Goal: Transaction & Acquisition: Obtain resource

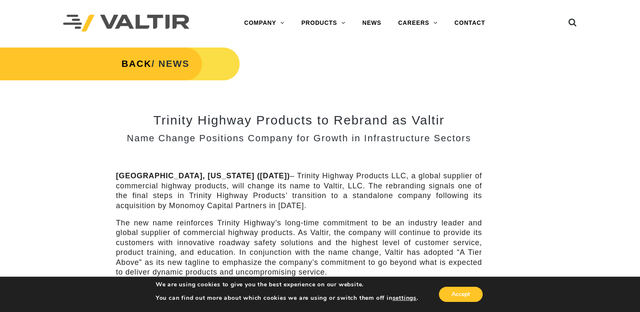
click at [362, 53] on div "BACK / NEWS" at bounding box center [320, 70] width 640 height 48
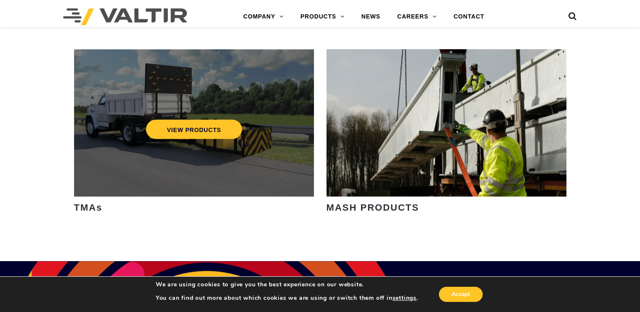
scroll to position [1221, 0]
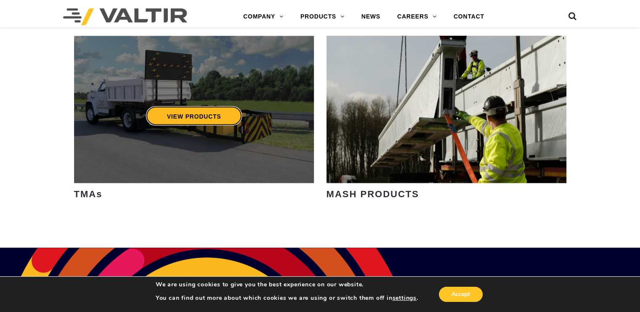
click at [187, 122] on link "VIEW PRODUCTS" at bounding box center [194, 115] width 96 height 19
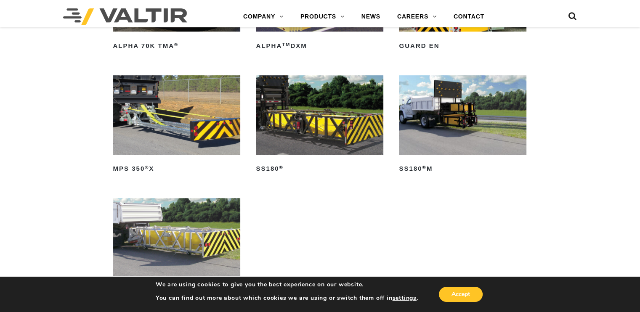
scroll to position [463, 0]
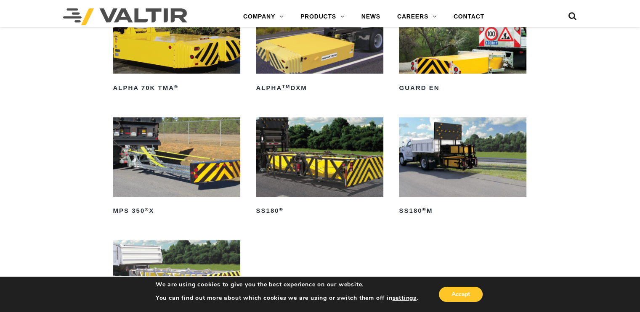
click at [469, 155] on img at bounding box center [463, 157] width 128 height 80
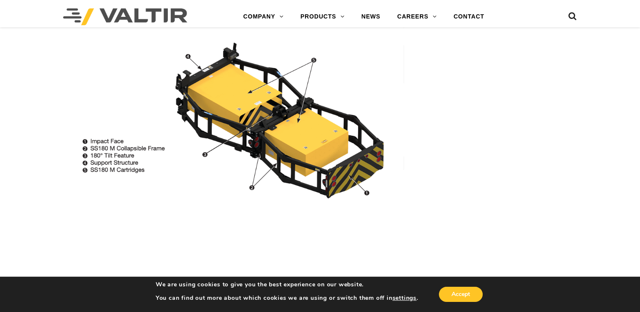
scroll to position [674, 0]
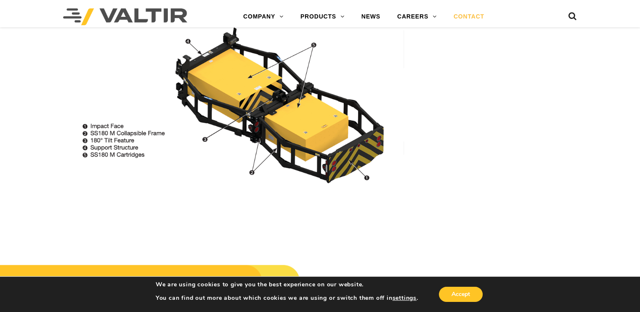
click at [460, 16] on link "CONTACT" at bounding box center [470, 16] width 48 height 17
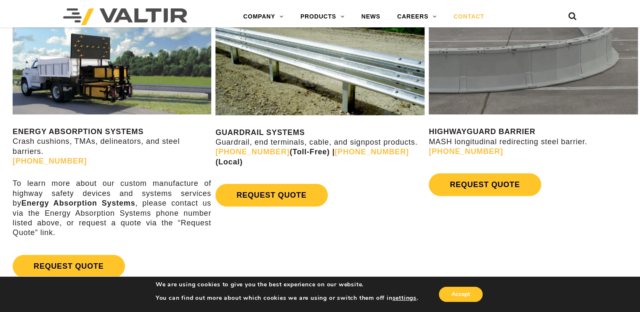
scroll to position [463, 0]
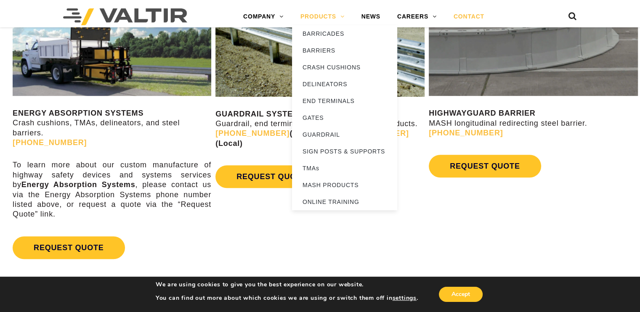
click at [320, 15] on link "PRODUCTS" at bounding box center [322, 16] width 61 height 17
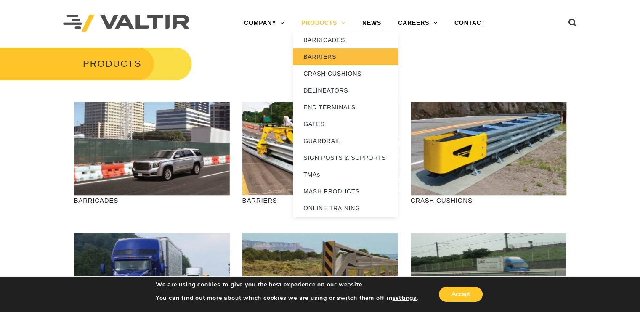
click at [317, 55] on link "BARRIERS" at bounding box center [345, 56] width 105 height 17
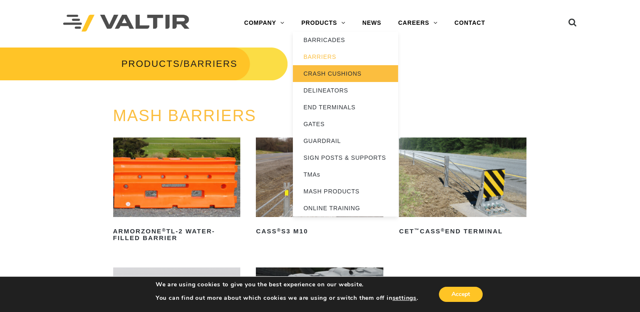
click at [315, 72] on link "CRASH CUSHIONS" at bounding box center [345, 73] width 105 height 17
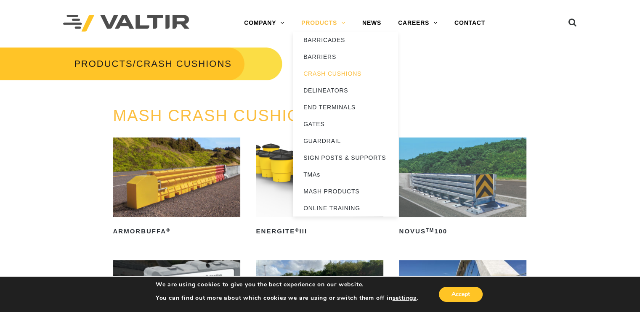
click at [314, 19] on link "PRODUCTS" at bounding box center [323, 23] width 61 height 17
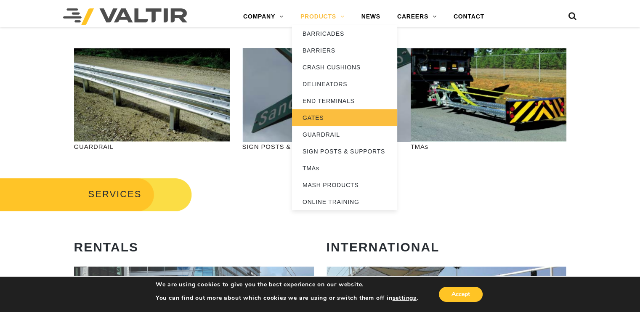
scroll to position [337, 0]
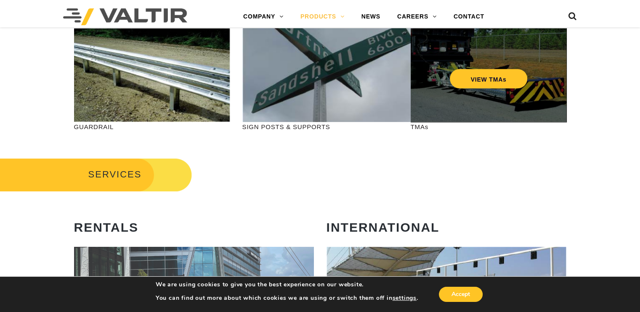
click at [490, 104] on div "VIEW TMAs" at bounding box center [489, 75] width 156 height 94
click at [482, 75] on link "VIEW TMAs" at bounding box center [489, 78] width 78 height 19
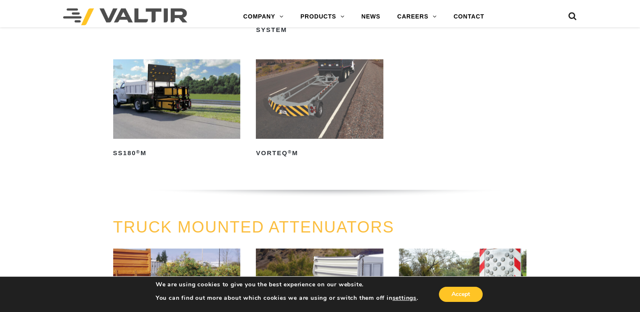
scroll to position [211, 0]
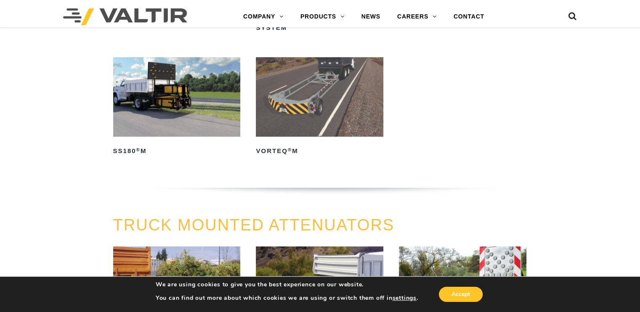
click at [170, 102] on img at bounding box center [177, 97] width 128 height 80
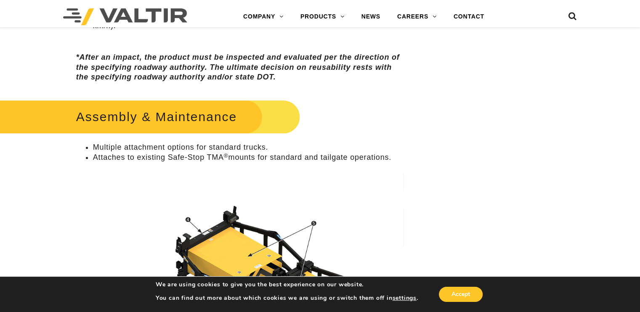
scroll to position [505, 0]
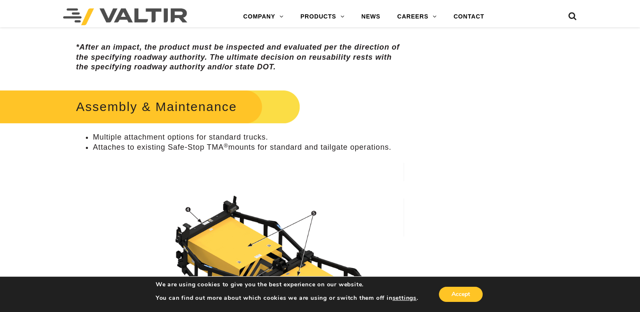
click at [143, 104] on h2 "Assembly & Maintenance" at bounding box center [140, 106] width 320 height 39
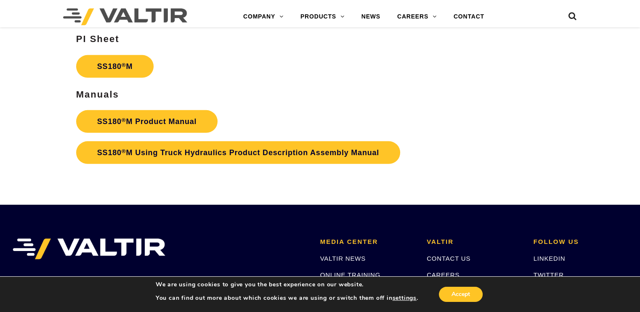
scroll to position [2611, 0]
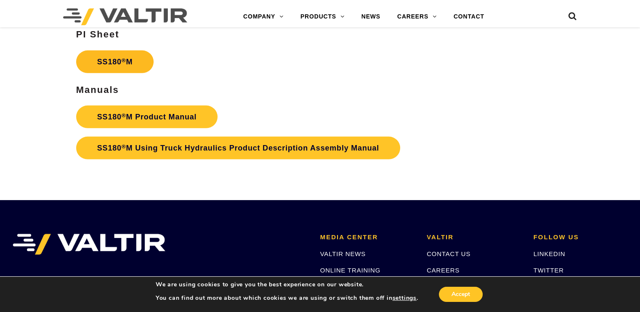
click at [116, 59] on link "SS180 ® M" at bounding box center [115, 62] width 78 height 23
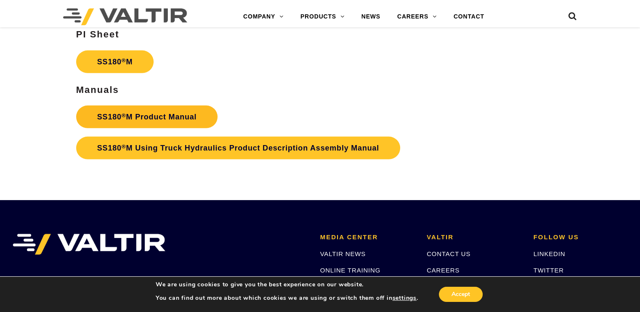
click at [147, 112] on link "SS180 ® M Product Manual" at bounding box center [147, 117] width 142 height 23
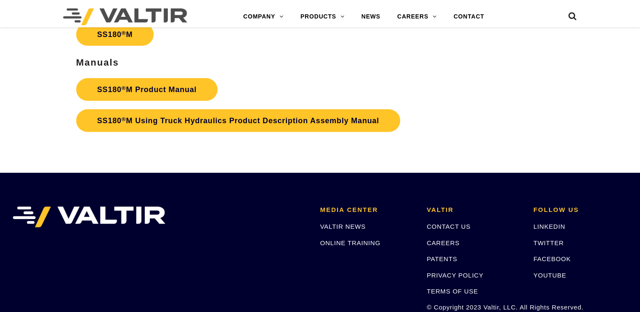
scroll to position [2611, 0]
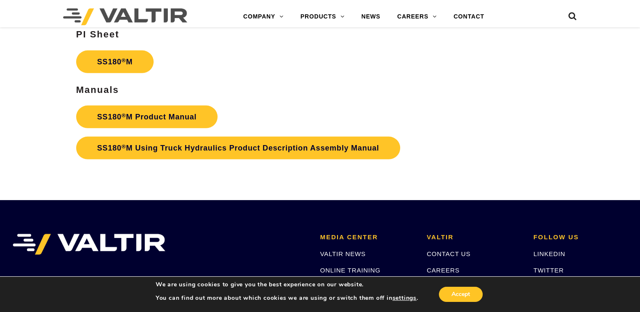
click at [571, 15] on icon at bounding box center [573, 18] width 8 height 13
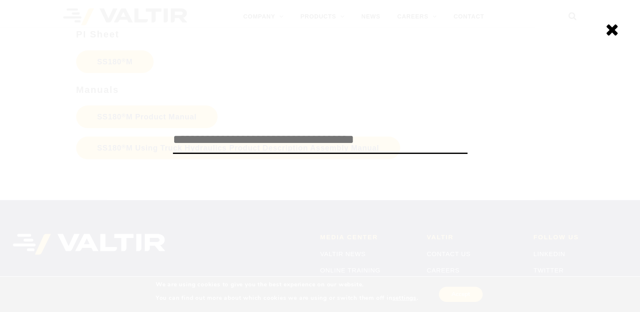
click at [183, 136] on input "search" at bounding box center [320, 140] width 295 height 28
type input "*******"
click input "******" at bounding box center [0, 0] width 0 height 0
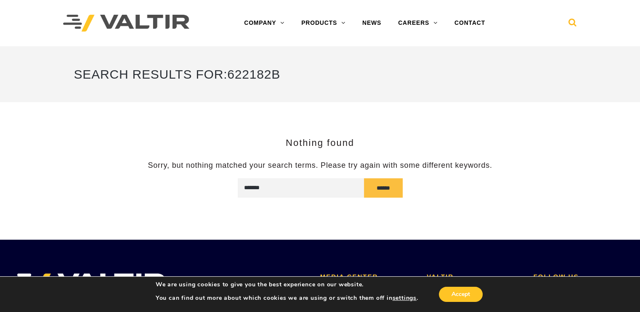
click at [574, 21] on icon at bounding box center [573, 24] width 8 height 13
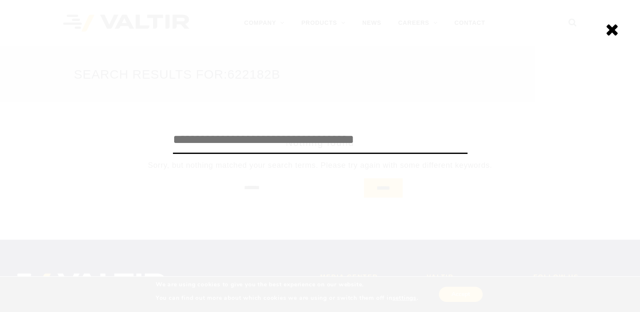
click at [188, 139] on input "search" at bounding box center [320, 140] width 295 height 28
type input "**********"
click input "******" at bounding box center [0, 0] width 0 height 0
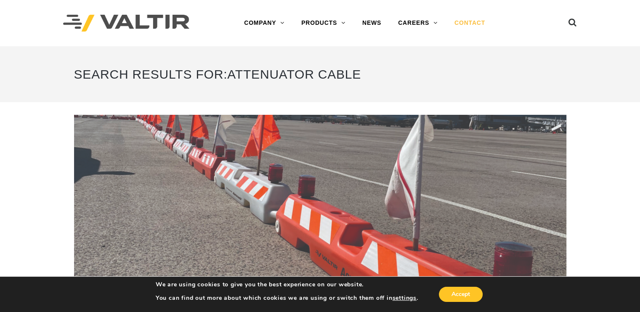
click at [460, 21] on link "CONTACT" at bounding box center [470, 23] width 48 height 17
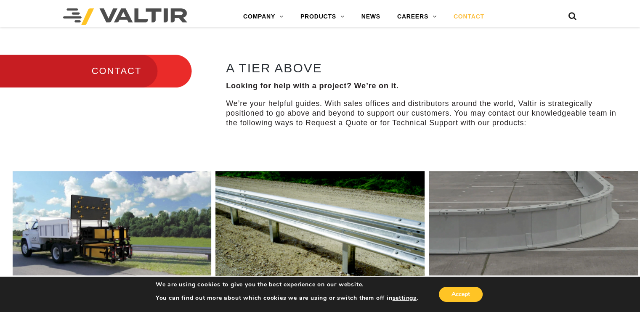
scroll to position [295, 0]
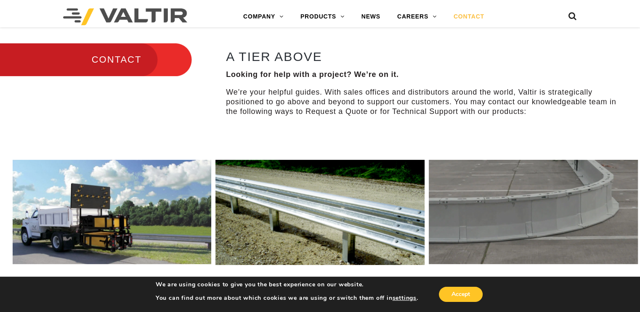
click at [136, 59] on h3 "CONTACT" at bounding box center [96, 59] width 192 height 35
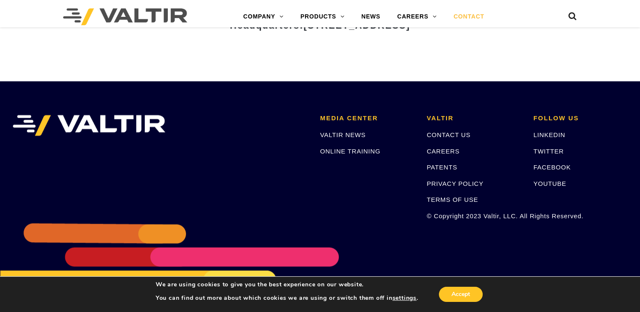
scroll to position [1179, 0]
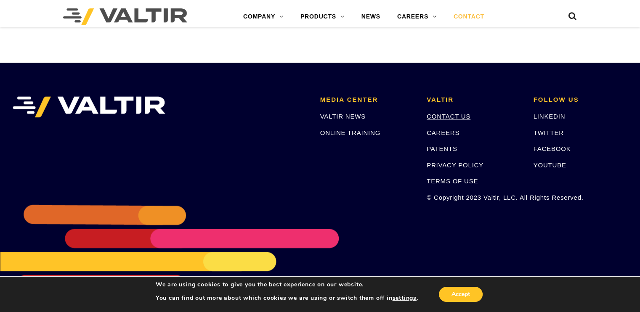
click at [441, 115] on link "CONTACT US" at bounding box center [449, 116] width 44 height 7
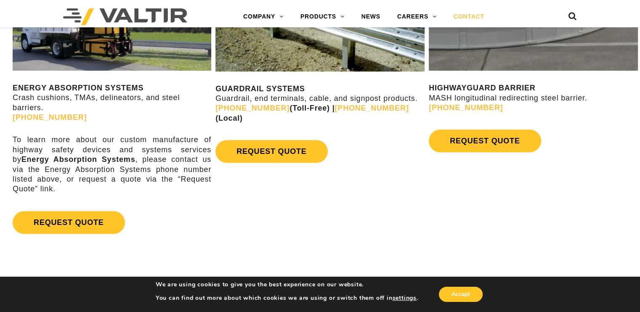
scroll to position [505, 0]
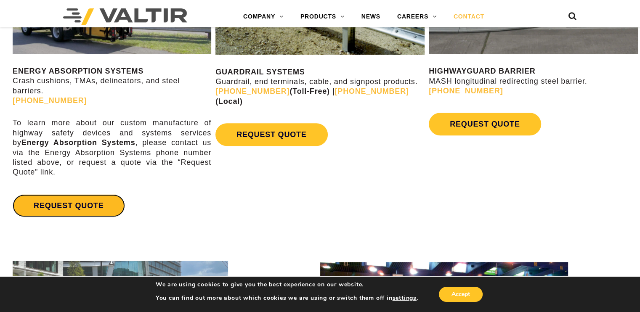
click at [77, 207] on link "REQUEST QUOTE" at bounding box center [69, 206] width 112 height 23
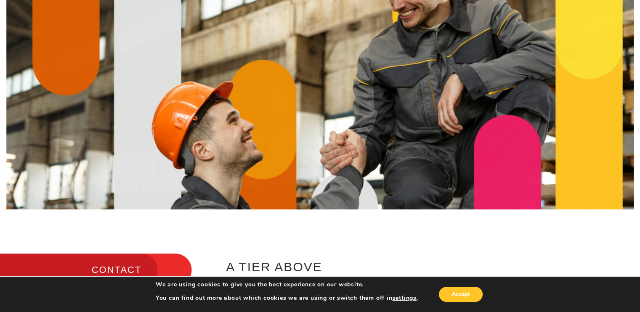
scroll to position [0, 0]
